Goal: Task Accomplishment & Management: Use online tool/utility

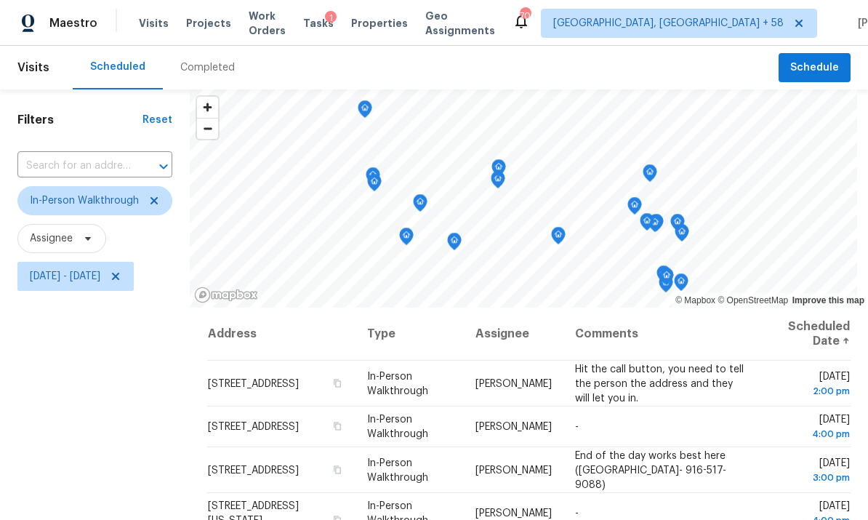
scroll to position [457, 0]
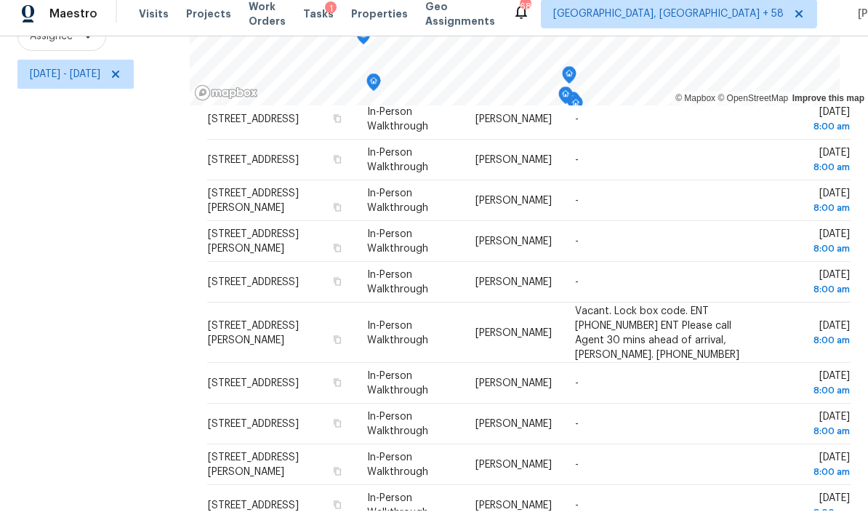
scroll to position [466, 0]
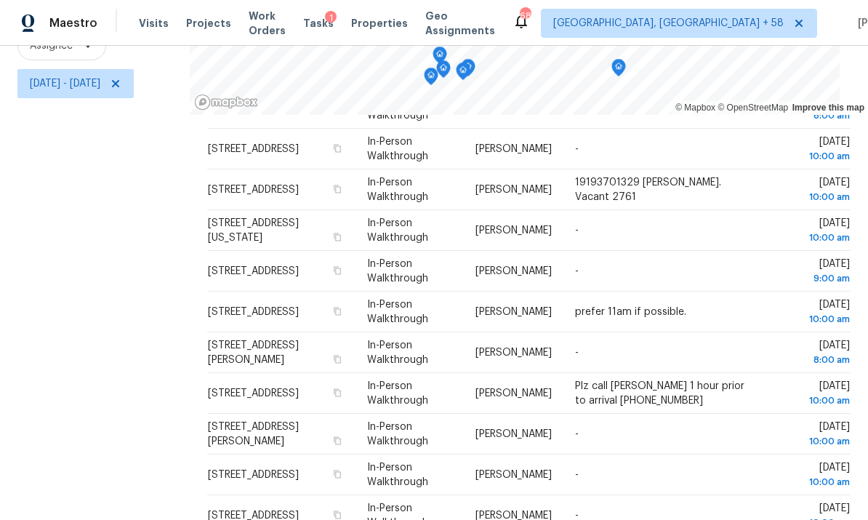
scroll to position [55, 0]
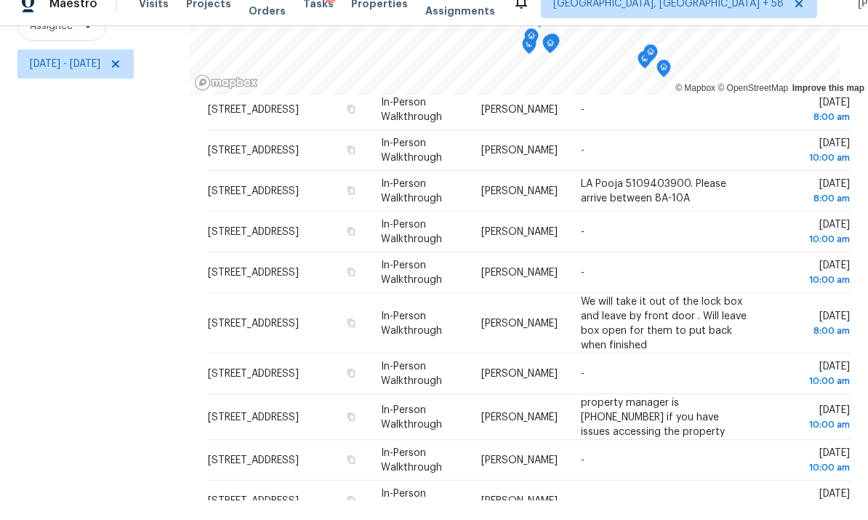
scroll to position [471, 0]
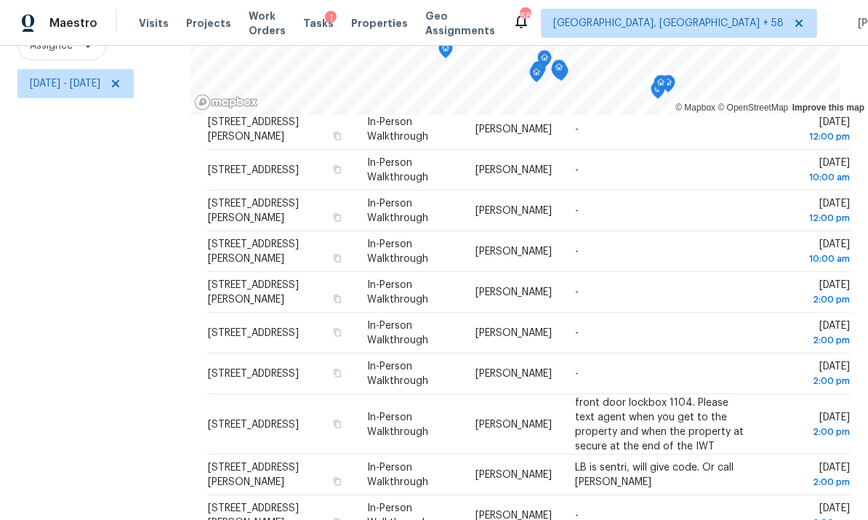
scroll to position [55, 0]
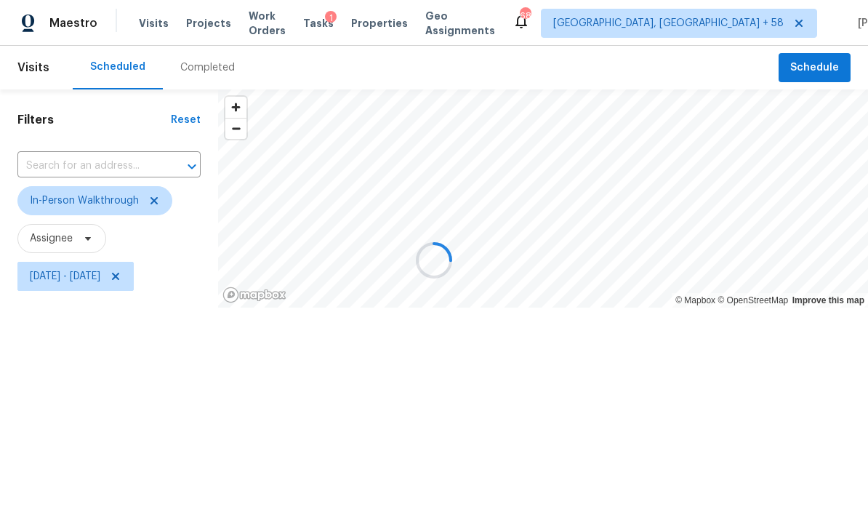
scroll to position [0, 0]
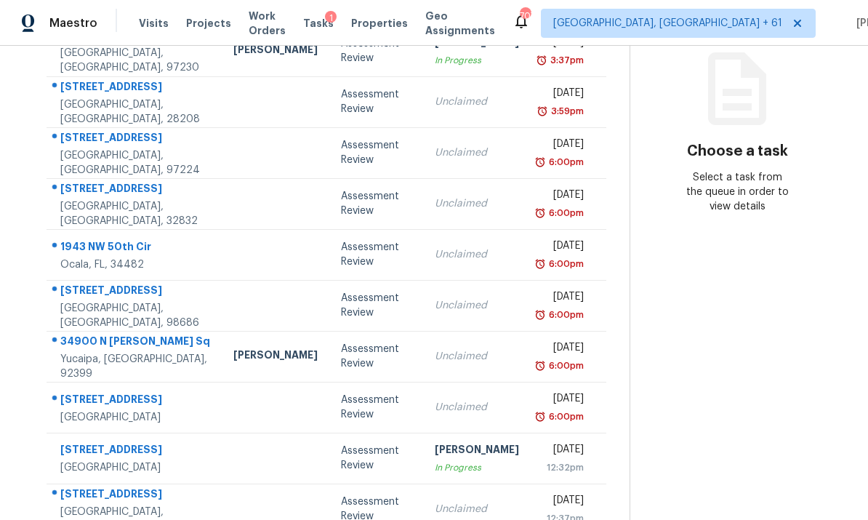
scroll to position [183, 0]
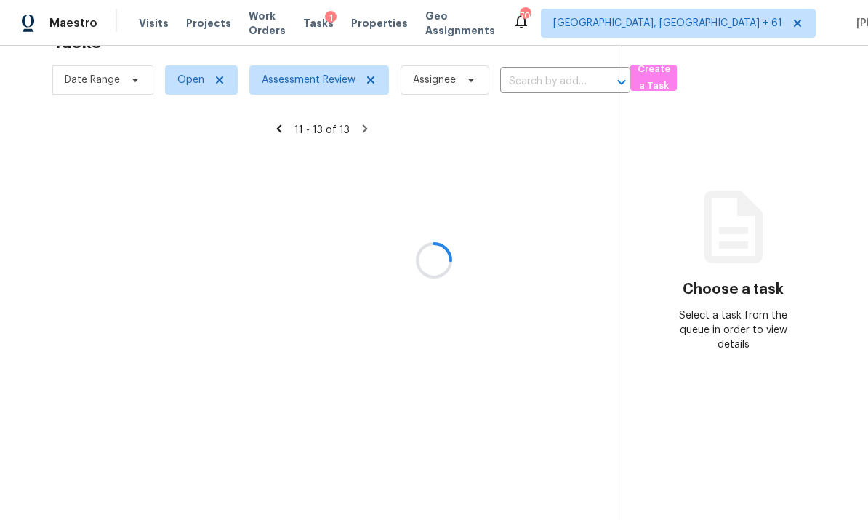
scroll to position [46, 0]
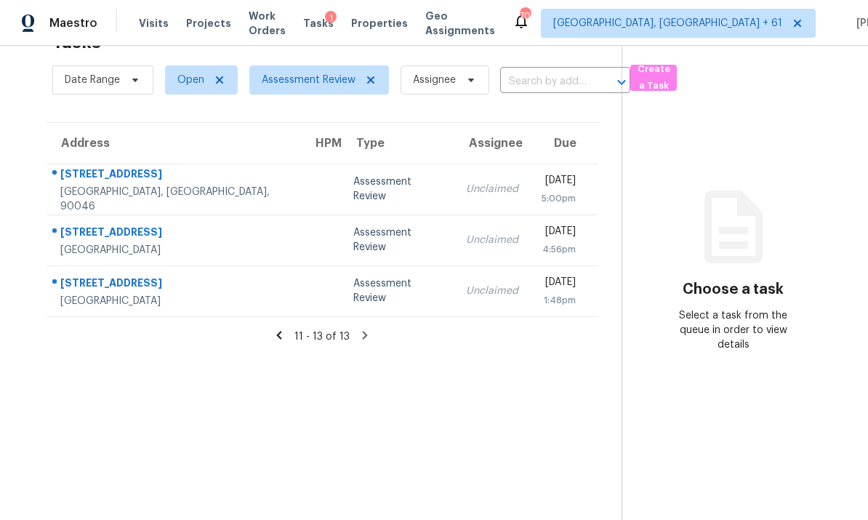
click at [279, 331] on icon at bounding box center [279, 335] width 5 height 8
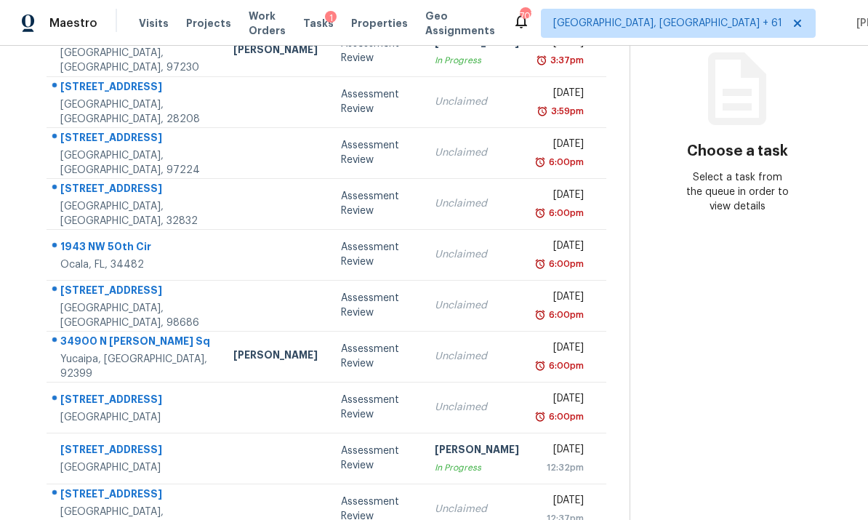
scroll to position [183, 0]
click at [233, 407] on div at bounding box center [275, 409] width 84 height 4
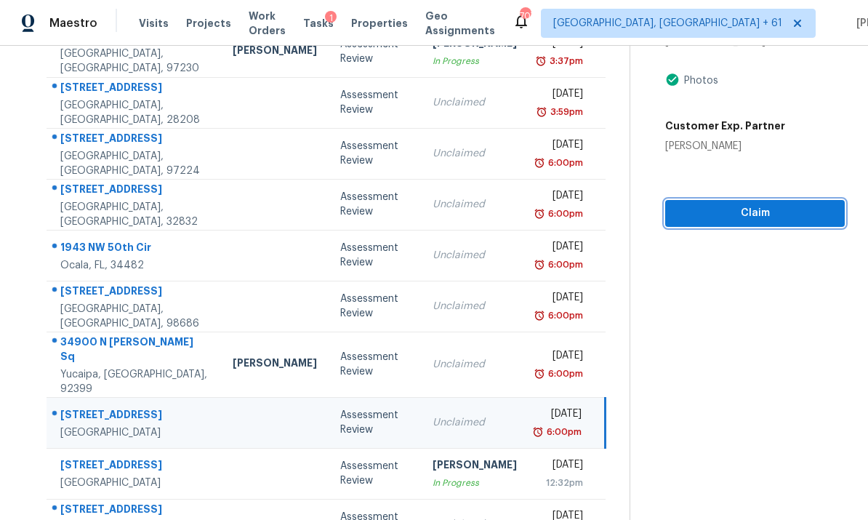
click at [750, 204] on span "Claim" at bounding box center [755, 213] width 156 height 18
click at [741, 204] on span "Start Assessment" at bounding box center [755, 213] width 156 height 18
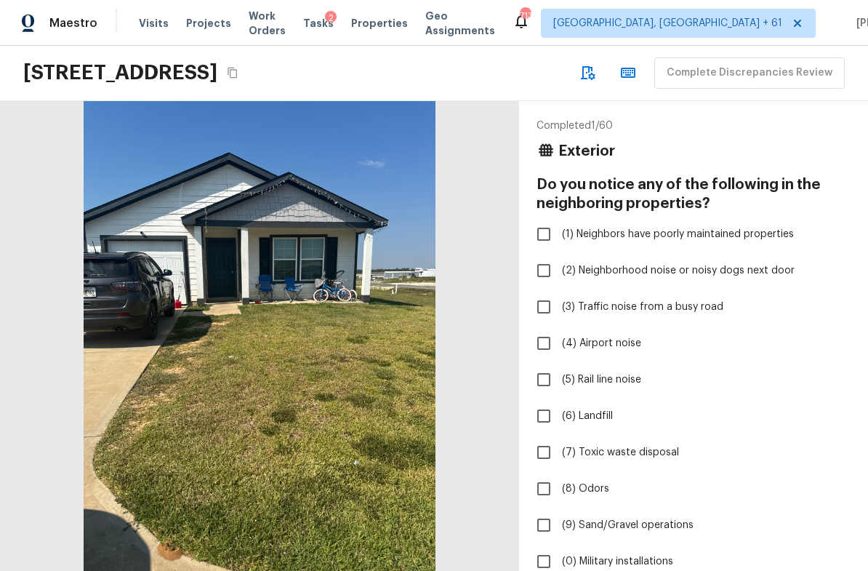
click at [239, 74] on icon "Copy Address" at bounding box center [233, 73] width 12 height 12
click at [239, 76] on icon "Copy Address" at bounding box center [233, 73] width 12 height 12
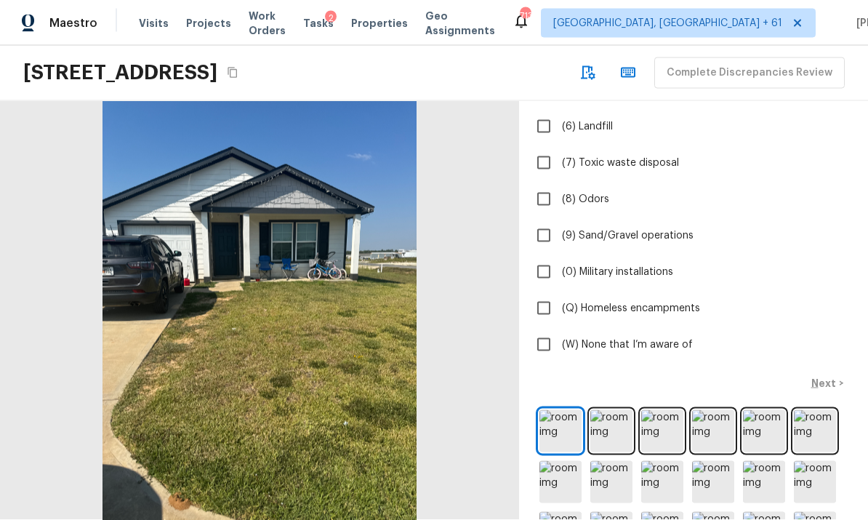
scroll to position [54, 0]
click at [604, 410] on img at bounding box center [612, 431] width 42 height 42
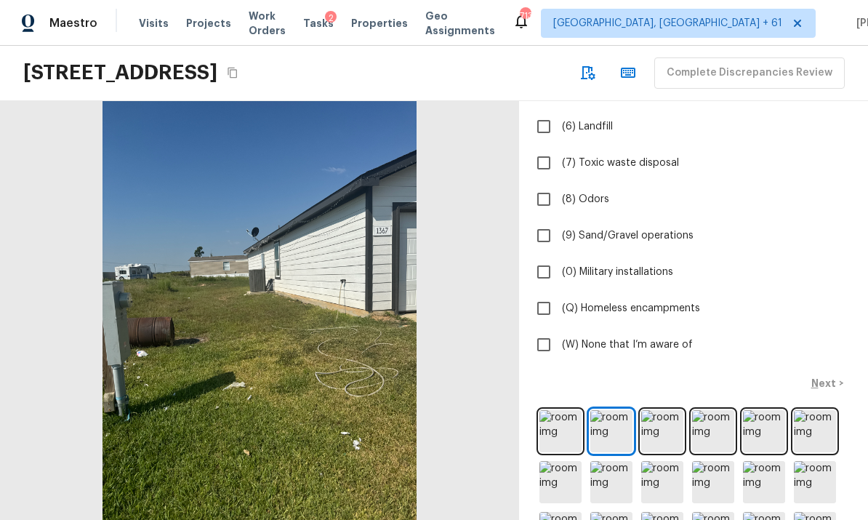
click at [657, 410] on img at bounding box center [663, 431] width 42 height 42
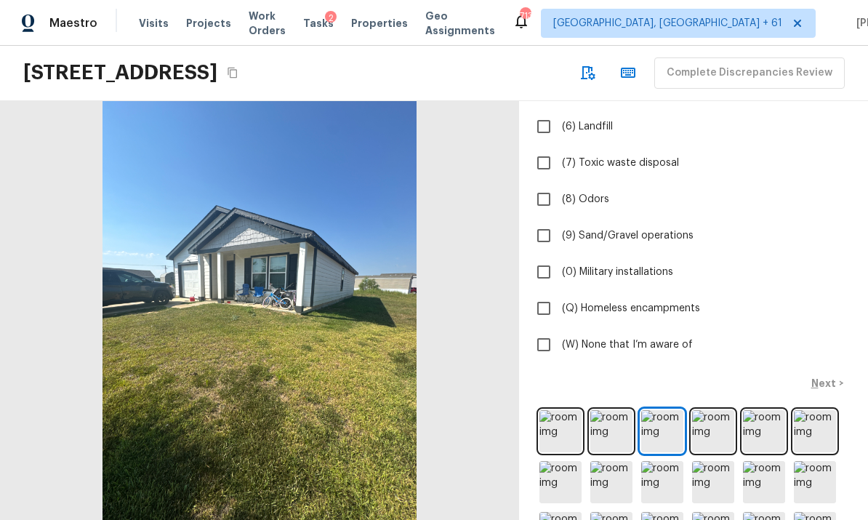
click at [716, 410] on img at bounding box center [713, 431] width 42 height 42
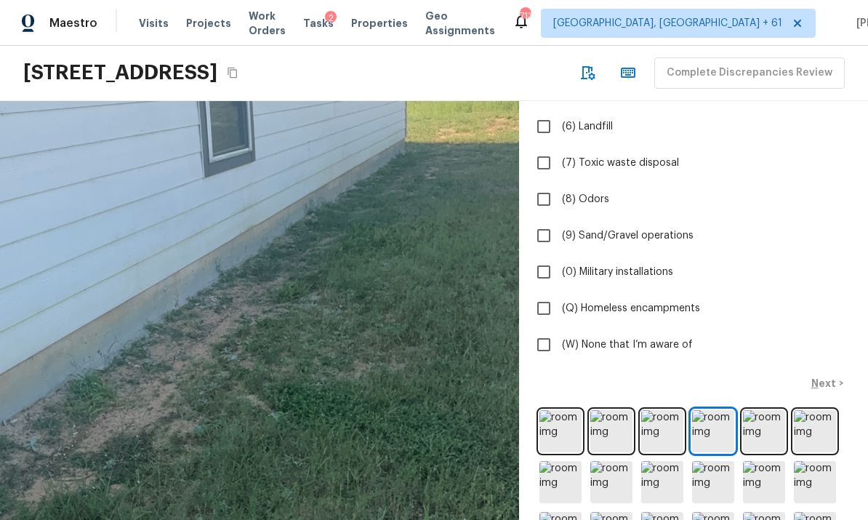
click at [768, 410] on img at bounding box center [764, 431] width 42 height 42
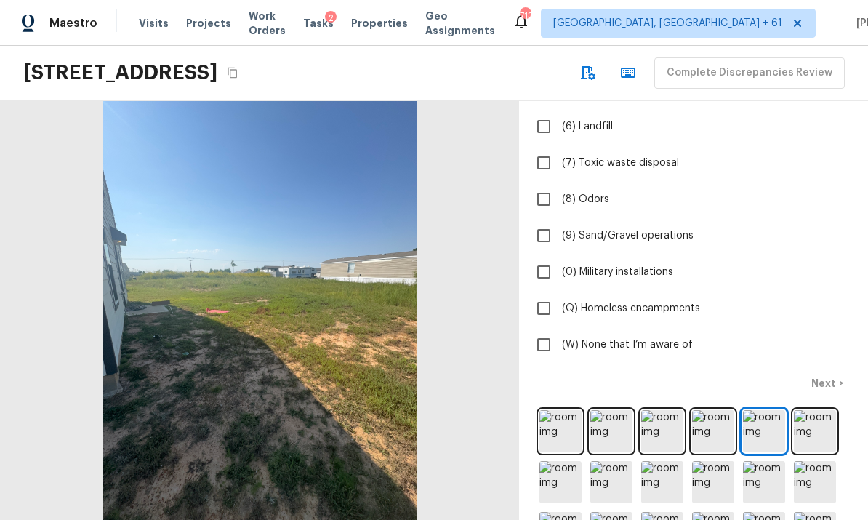
click at [819, 410] on img at bounding box center [815, 431] width 42 height 42
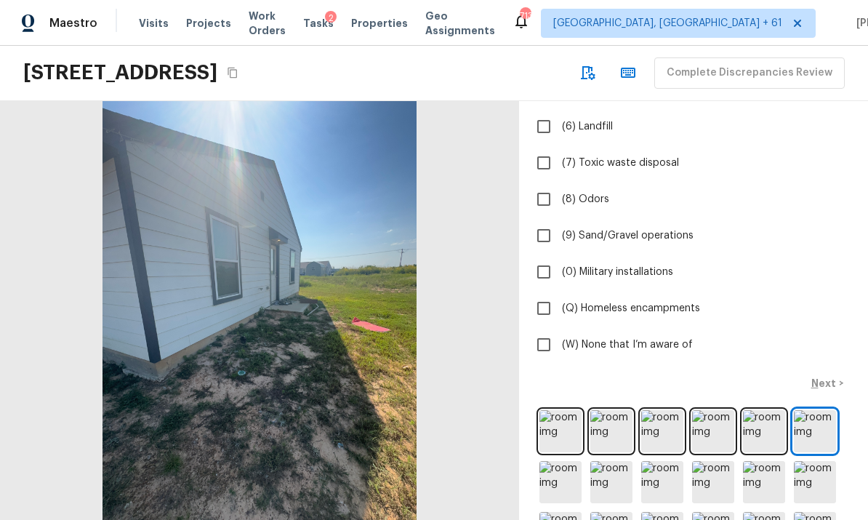
click at [564, 461] on img at bounding box center [561, 482] width 42 height 42
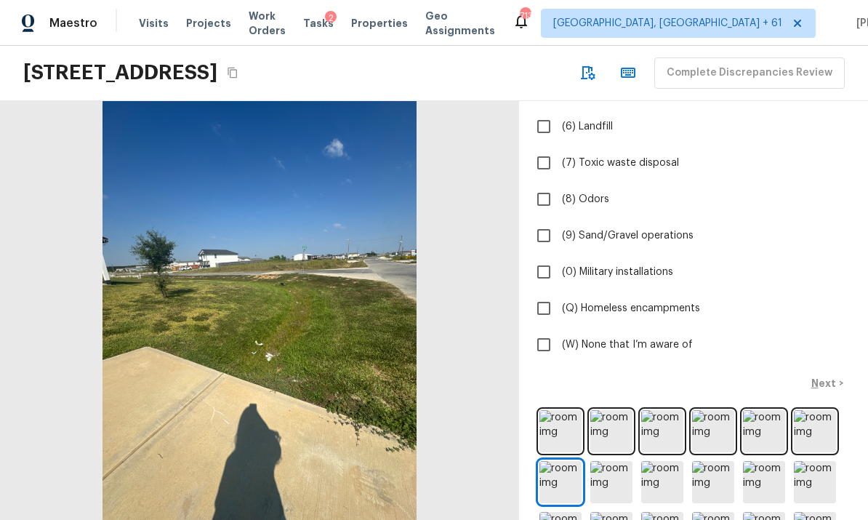
click at [610, 461] on img at bounding box center [612, 482] width 42 height 42
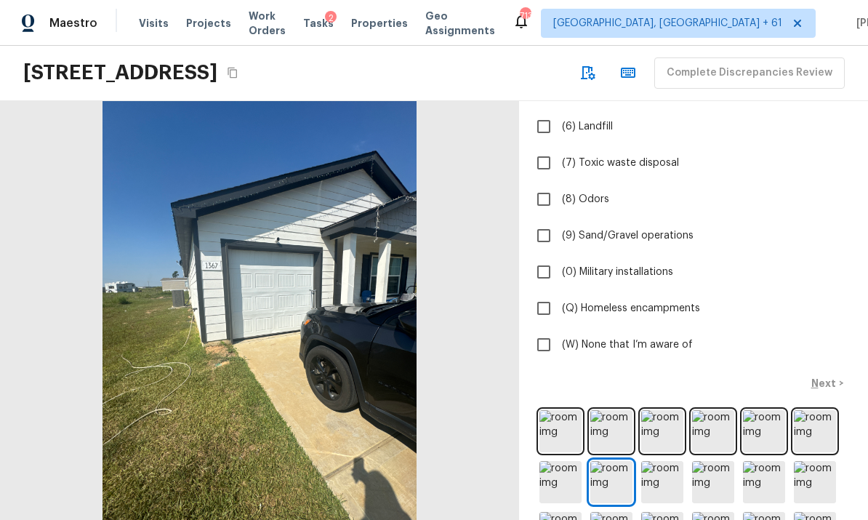
click at [655, 461] on img at bounding box center [663, 482] width 42 height 42
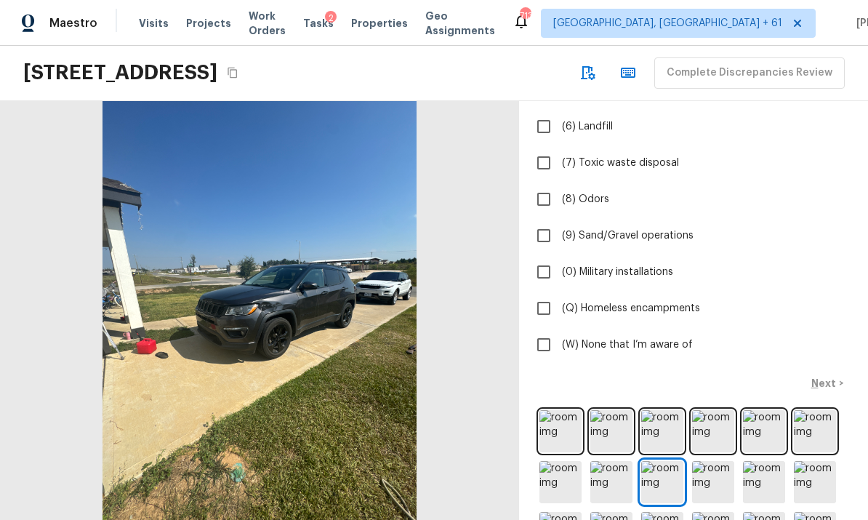
click at [708, 461] on img at bounding box center [713, 482] width 42 height 42
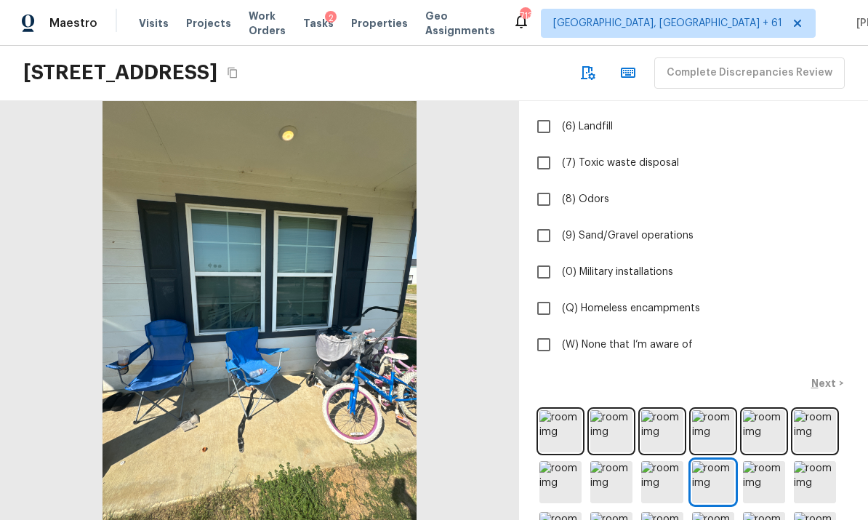
click at [761, 461] on img at bounding box center [764, 482] width 42 height 42
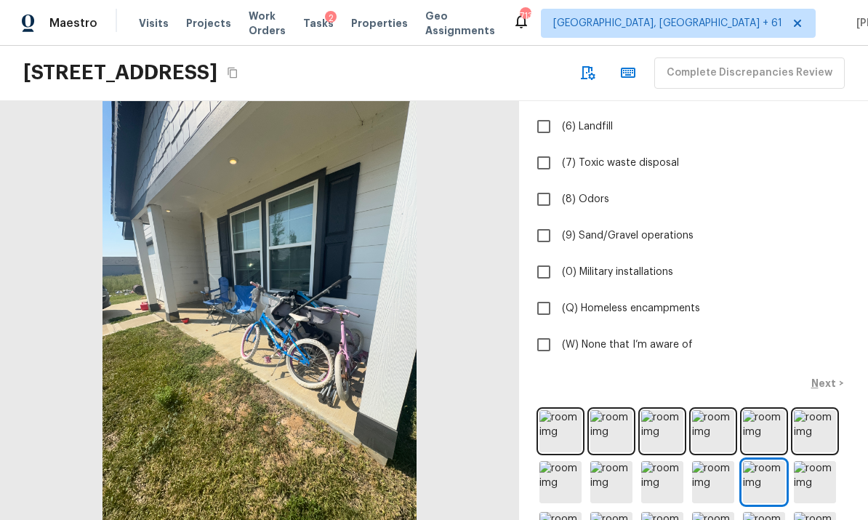
click at [809, 461] on img at bounding box center [815, 482] width 42 height 42
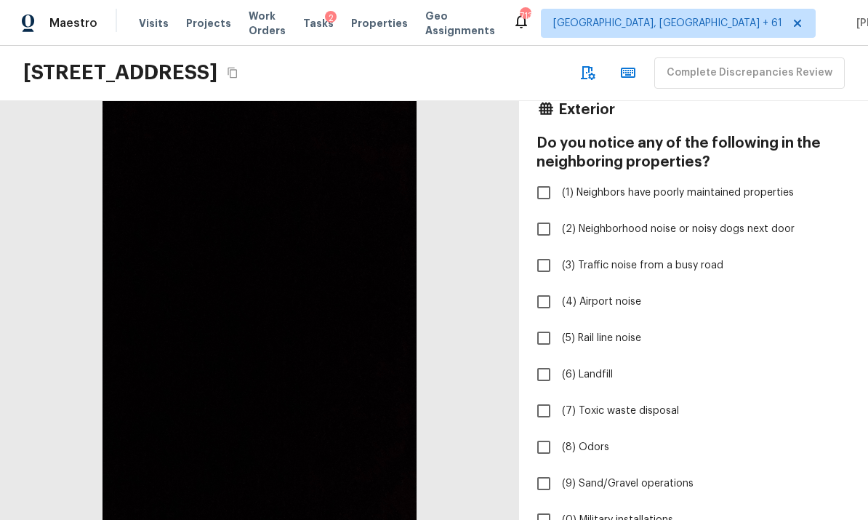
scroll to position [42, 0]
click at [551, 177] on input "(1) Neighbors have poorly maintained properties" at bounding box center [544, 192] width 31 height 31
checkbox input "true"
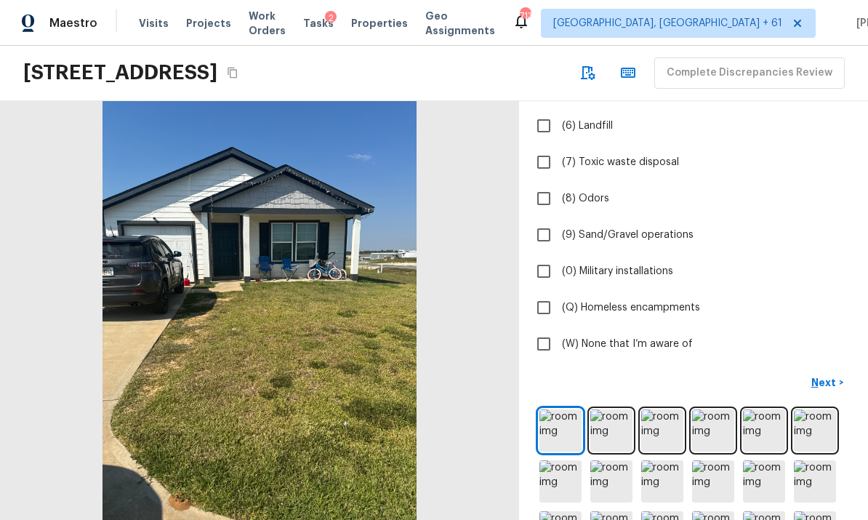
scroll to position [289, 0]
click at [831, 376] on p "Next" at bounding box center [826, 383] width 28 height 15
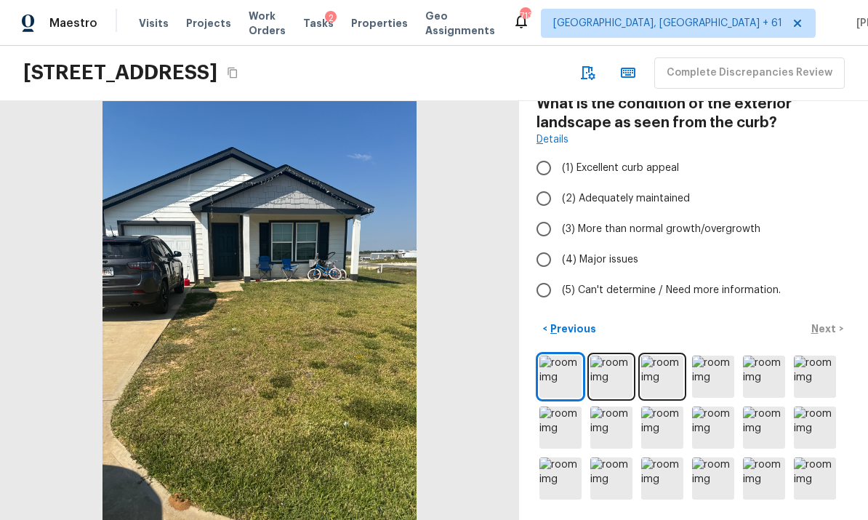
scroll to position [26, 0]
